Goal: Information Seeking & Learning: Learn about a topic

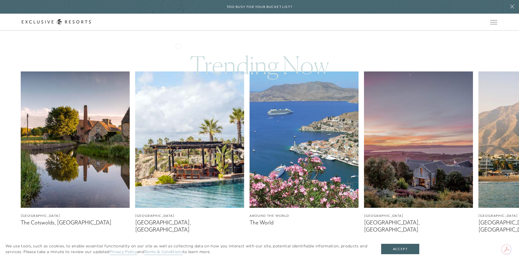
scroll to position [38, 0]
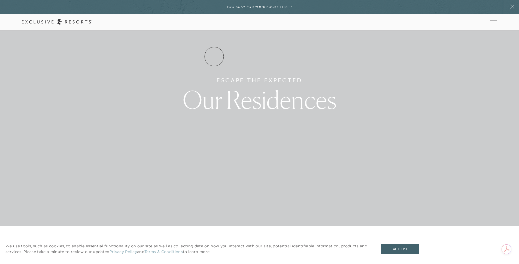
click at [0, 0] on link "Residence Collection" at bounding box center [0, 0] width 0 height 0
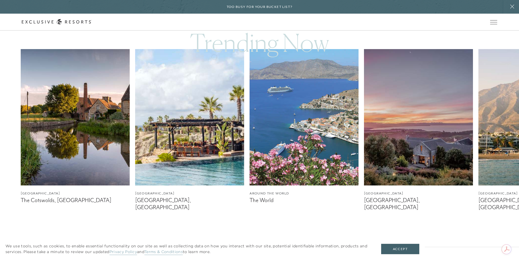
scroll to position [340, 0]
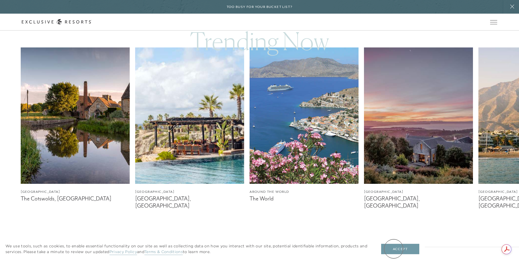
click at [398, 252] on button "Accept" at bounding box center [400, 249] width 38 height 10
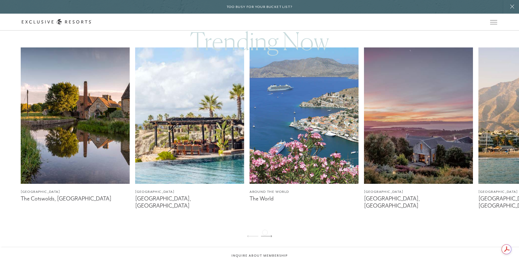
click at [265, 232] on div at bounding box center [266, 236] width 11 height 13
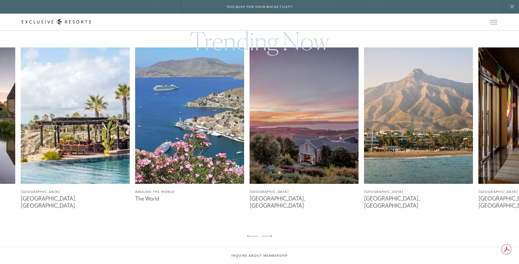
click at [265, 232] on div at bounding box center [266, 236] width 11 height 13
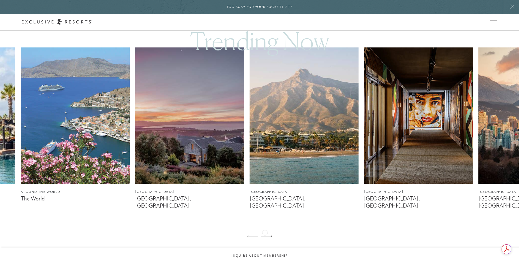
click at [265, 232] on div at bounding box center [266, 236] width 11 height 13
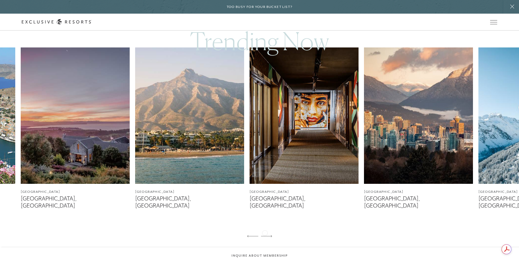
click at [265, 232] on div at bounding box center [266, 236] width 11 height 13
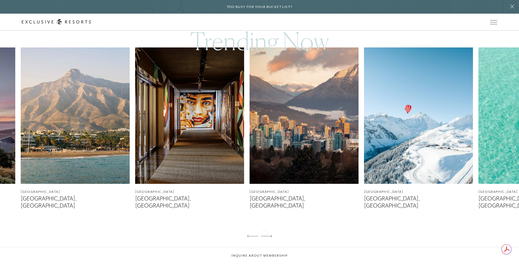
click at [265, 232] on div at bounding box center [266, 236] width 11 height 13
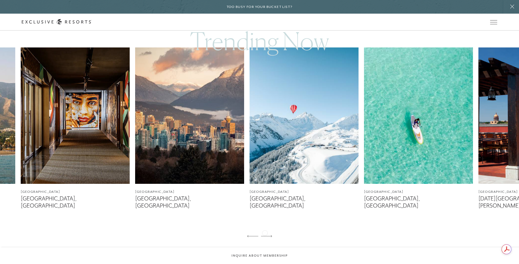
click at [265, 232] on div at bounding box center [266, 236] width 11 height 13
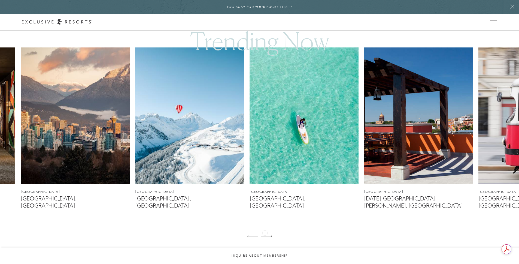
click at [265, 232] on div at bounding box center [266, 236] width 11 height 13
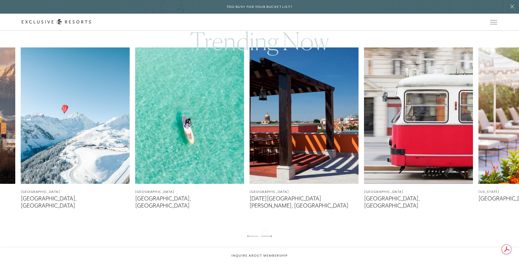
click at [265, 232] on div at bounding box center [266, 236] width 11 height 13
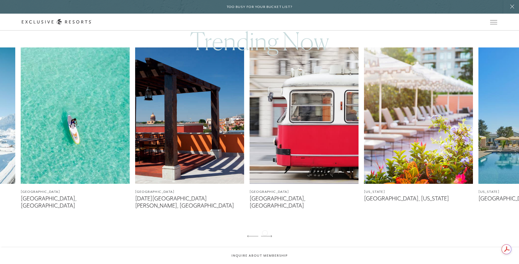
click at [265, 232] on div at bounding box center [266, 236] width 11 height 13
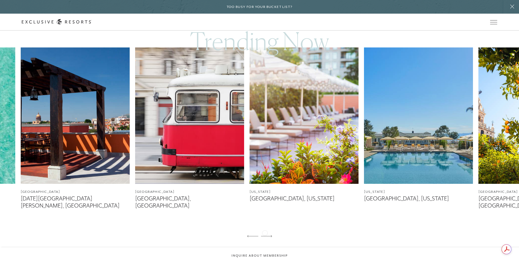
scroll to position [0, 0]
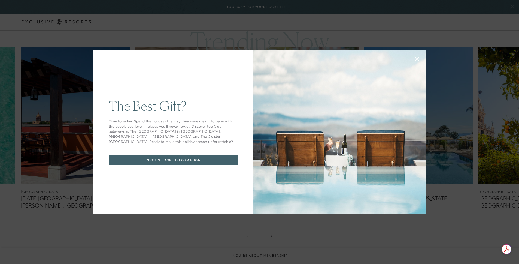
click at [417, 58] on icon at bounding box center [417, 59] width 4 height 4
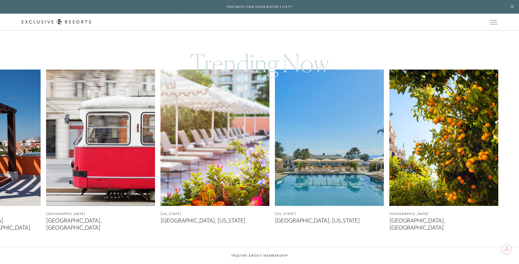
scroll to position [318, 0]
click at [255, 257] on icon at bounding box center [252, 258] width 11 height 2
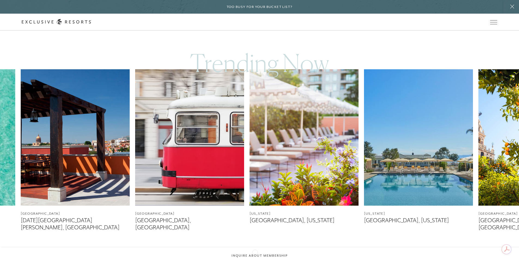
click at [255, 257] on icon at bounding box center [252, 258] width 11 height 2
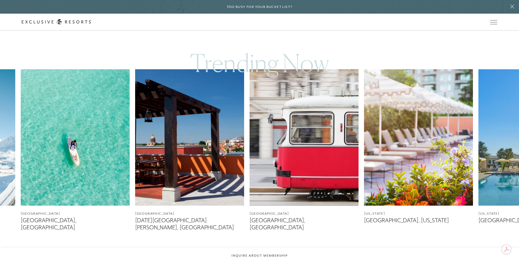
click at [255, 257] on icon at bounding box center [252, 258] width 11 height 2
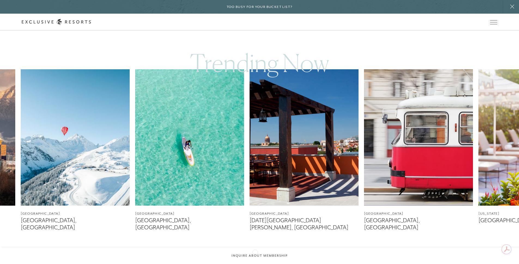
click at [255, 257] on icon at bounding box center [252, 258] width 11 height 2
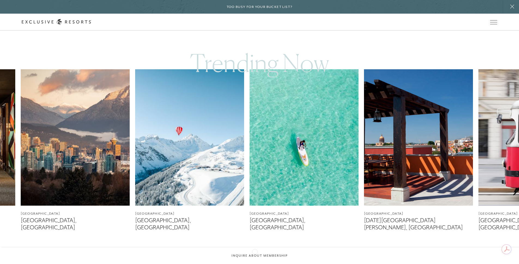
click at [255, 257] on icon at bounding box center [252, 258] width 11 height 2
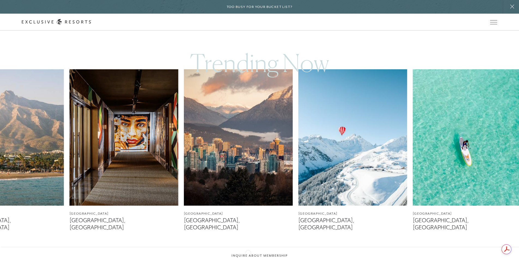
click at [248, 252] on div at bounding box center [252, 258] width 11 height 13
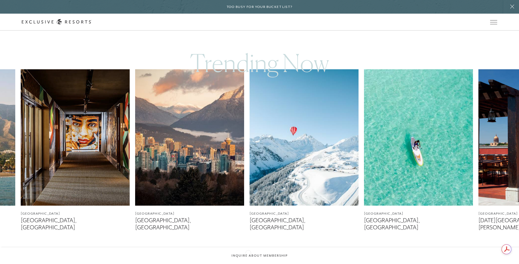
click at [248, 252] on div at bounding box center [252, 258] width 11 height 13
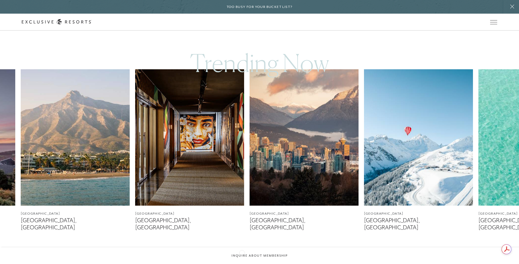
click at [242, 252] on div "[GEOGRAPHIC_DATA] The Cotswolds, [GEOGRAPHIC_DATA] [GEOGRAPHIC_DATA] [GEOGRAPHI…" at bounding box center [259, 166] width 519 height 195
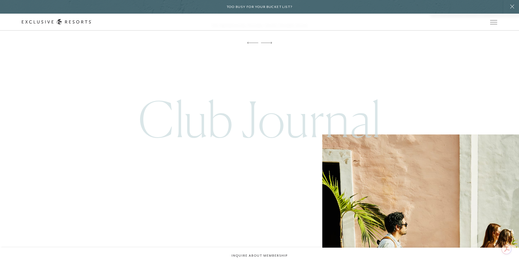
scroll to position [1672, 0]
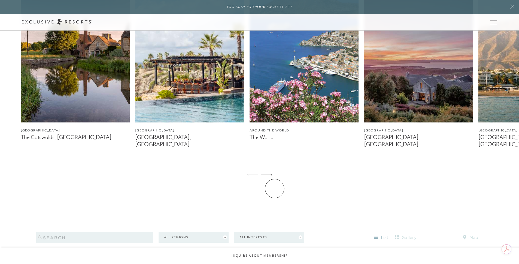
scroll to position [389, 0]
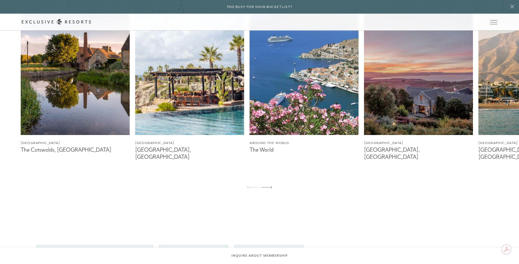
click at [48, 123] on img at bounding box center [75, 67] width 109 height 136
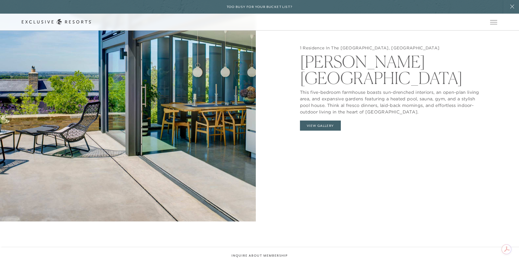
scroll to position [660, 0]
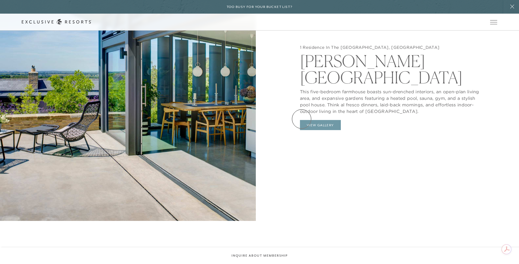
click at [302, 120] on button "View Gallery" at bounding box center [320, 125] width 41 height 10
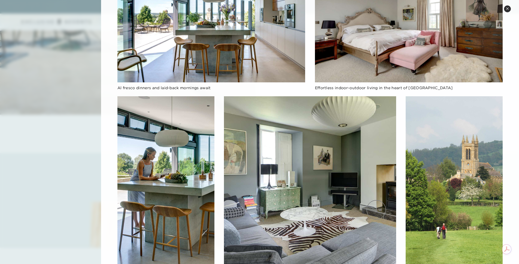
scroll to position [750, 0]
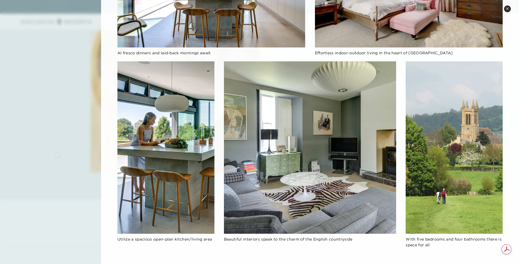
click at [58, 155] on div at bounding box center [259, 132] width 519 height 264
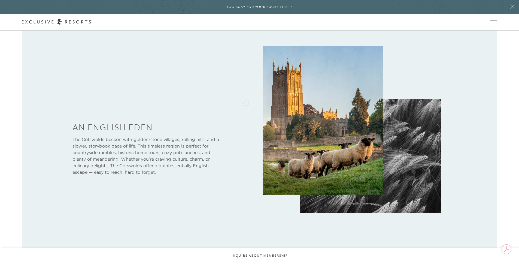
scroll to position [0, 0]
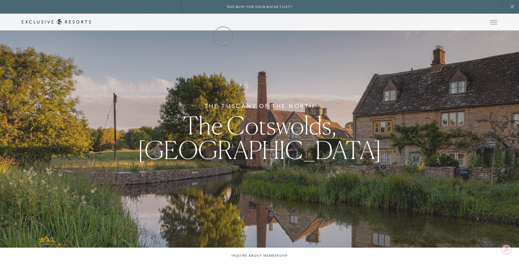
click at [0, 0] on link "The Collection" at bounding box center [0, 0] width 0 height 0
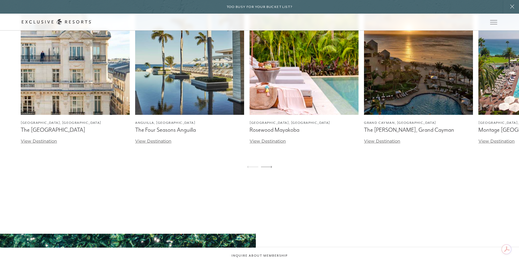
scroll to position [1674, 0]
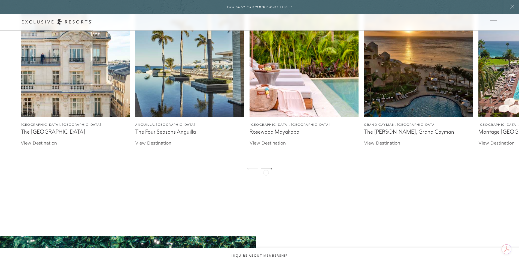
click at [266, 172] on div at bounding box center [266, 168] width 11 height 13
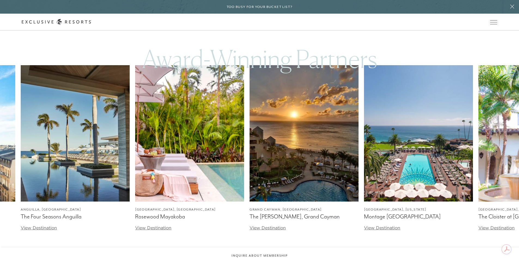
scroll to position [1584, 0]
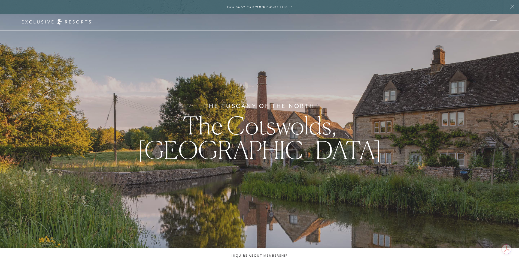
scroll to position [389, 0]
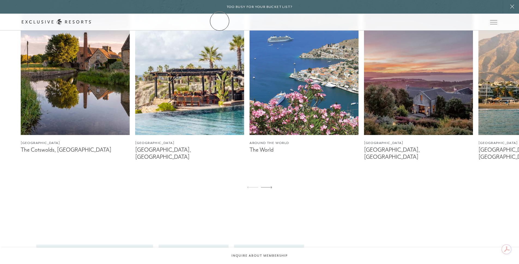
click at [0, 0] on link "The Collection" at bounding box center [0, 0] width 0 height 0
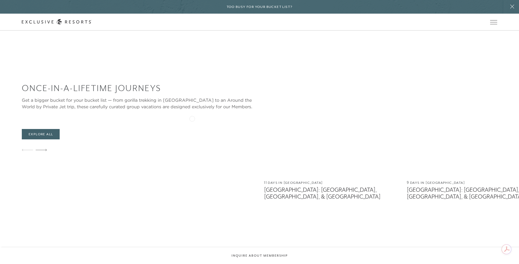
scroll to position [2173, 0]
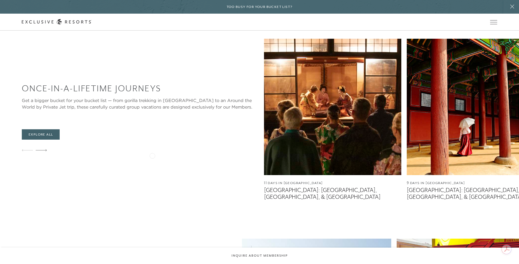
click at [264, 155] on img at bounding box center [332, 107] width 137 height 136
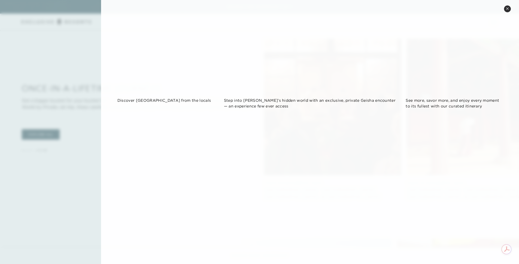
scroll to position [888, 0]
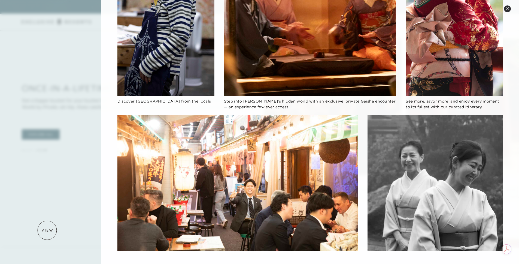
click at [49, 228] on div at bounding box center [259, 132] width 519 height 264
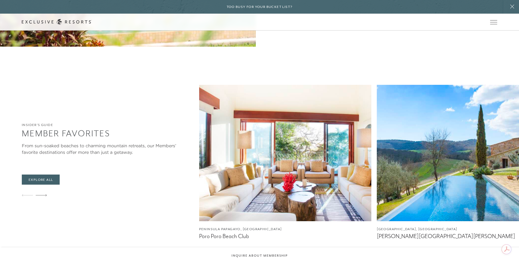
scroll to position [818, 0]
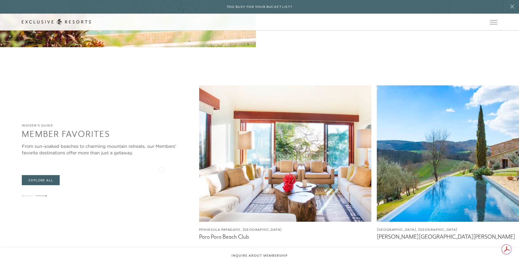
click at [199, 169] on img at bounding box center [285, 153] width 173 height 136
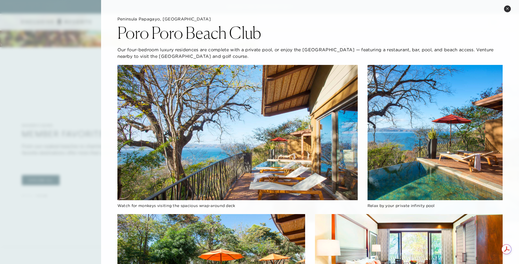
drag, startPoint x: 305, startPoint y: 47, endPoint x: 358, endPoint y: 43, distance: 53.6
click at [358, 43] on div "Peninsula Papagayo, Costa Rica Poro Poro Beach Club Our four-bedroom luxury res…" at bounding box center [311, 37] width 386 height 43
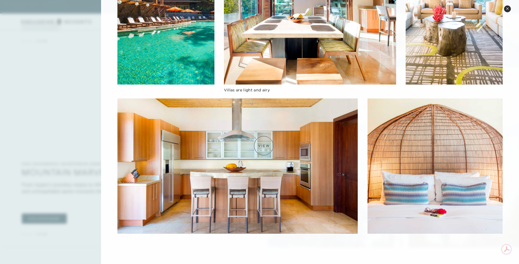
scroll to position [0, 0]
